Goal: Find specific page/section: Find specific page/section

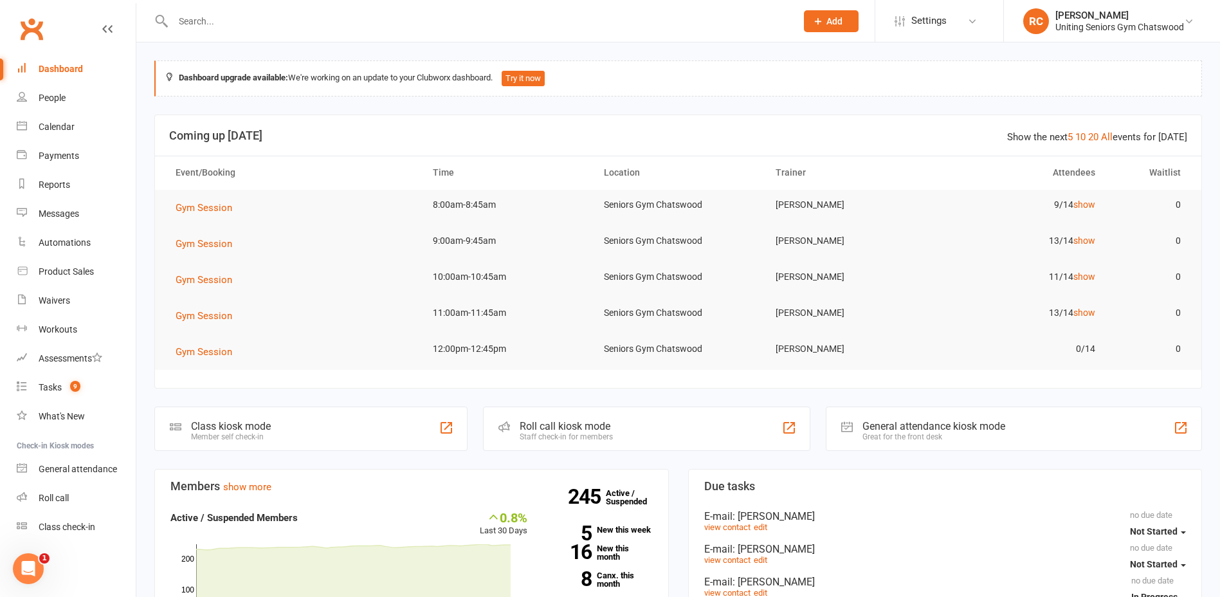
click at [240, 15] on input "text" at bounding box center [478, 21] width 618 height 18
type input "[PERSON_NAME]"
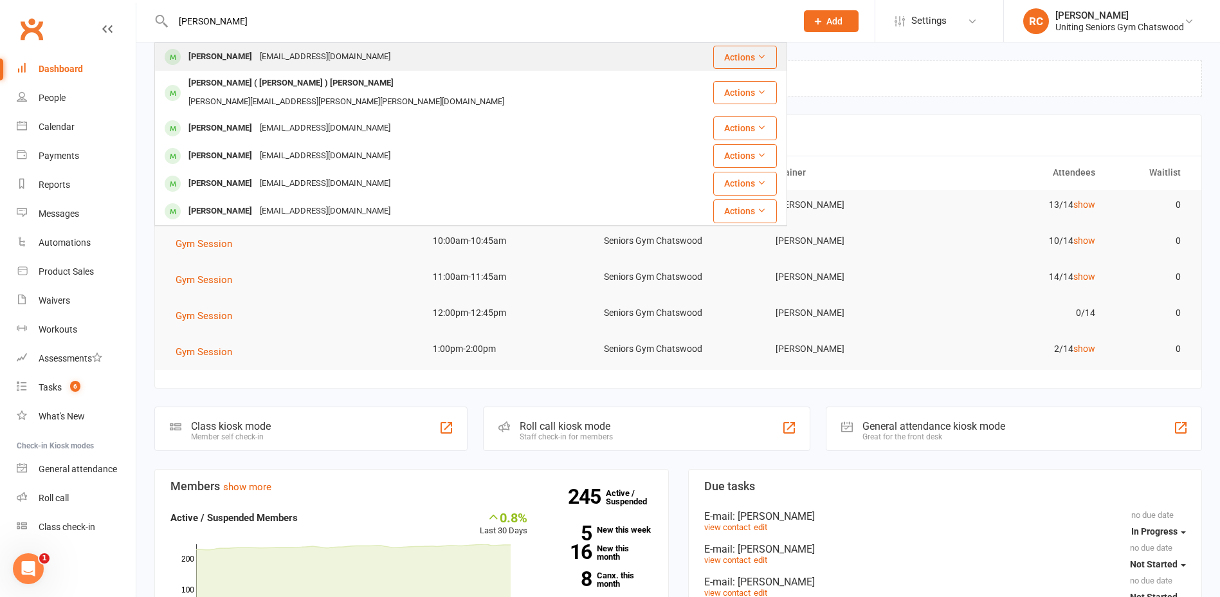
type input "[PERSON_NAME]"
click at [248, 59] on div "Ann Williamson" at bounding box center [220, 57] width 71 height 19
